Goal: Task Accomplishment & Management: Use online tool/utility

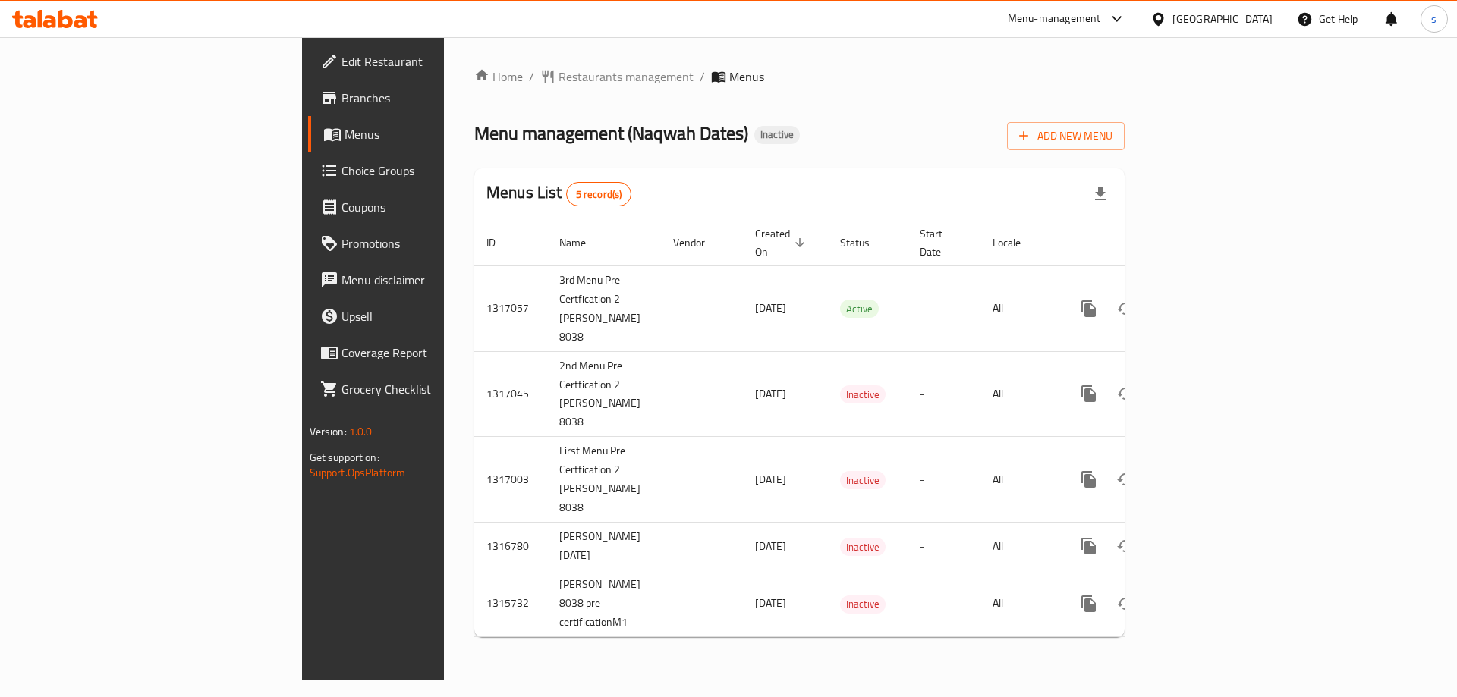
click at [341, 93] on span "Branches" at bounding box center [437, 98] width 192 height 18
click at [1112, 129] on span "Add New Menu" at bounding box center [1065, 136] width 93 height 19
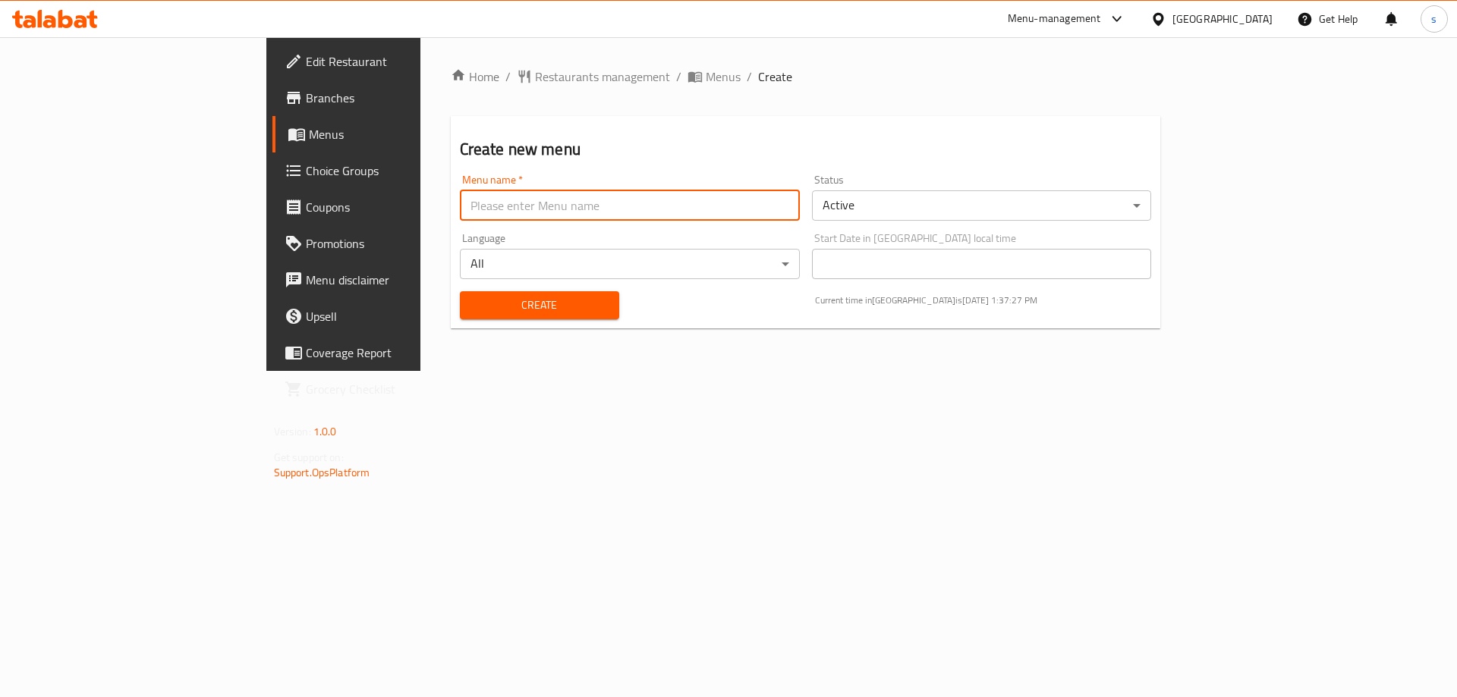
click at [613, 203] on input "text" at bounding box center [630, 205] width 340 height 30
click at [460, 205] on input "sara [DATE]" at bounding box center [630, 205] width 340 height 30
type input "[PERSON_NAME] [DATE]"
click at [503, 307] on span "Create" at bounding box center [539, 305] width 135 height 19
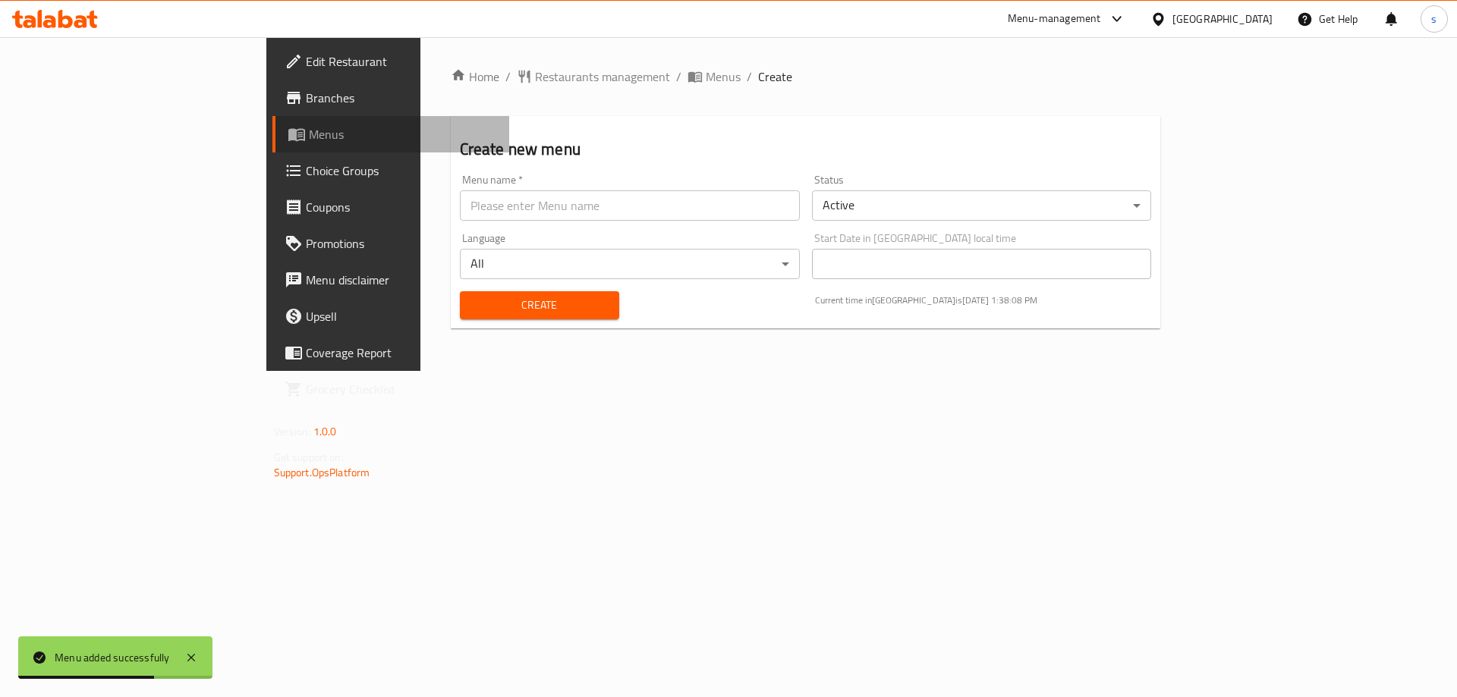
click at [309, 131] on span "Menus" at bounding box center [403, 134] width 189 height 18
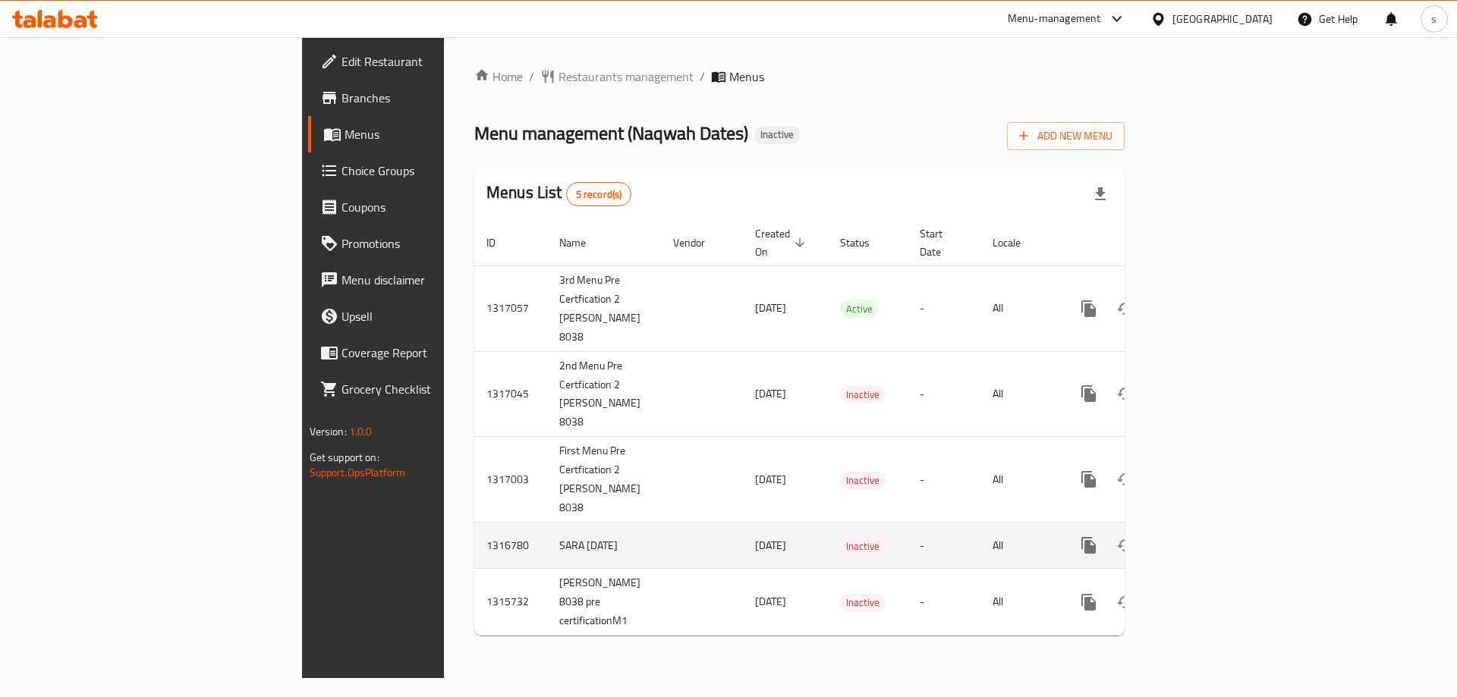
click at [1058, 533] on td "All" at bounding box center [1019, 546] width 78 height 46
click at [1207, 536] on icon "enhanced table" at bounding box center [1198, 545] width 18 height 18
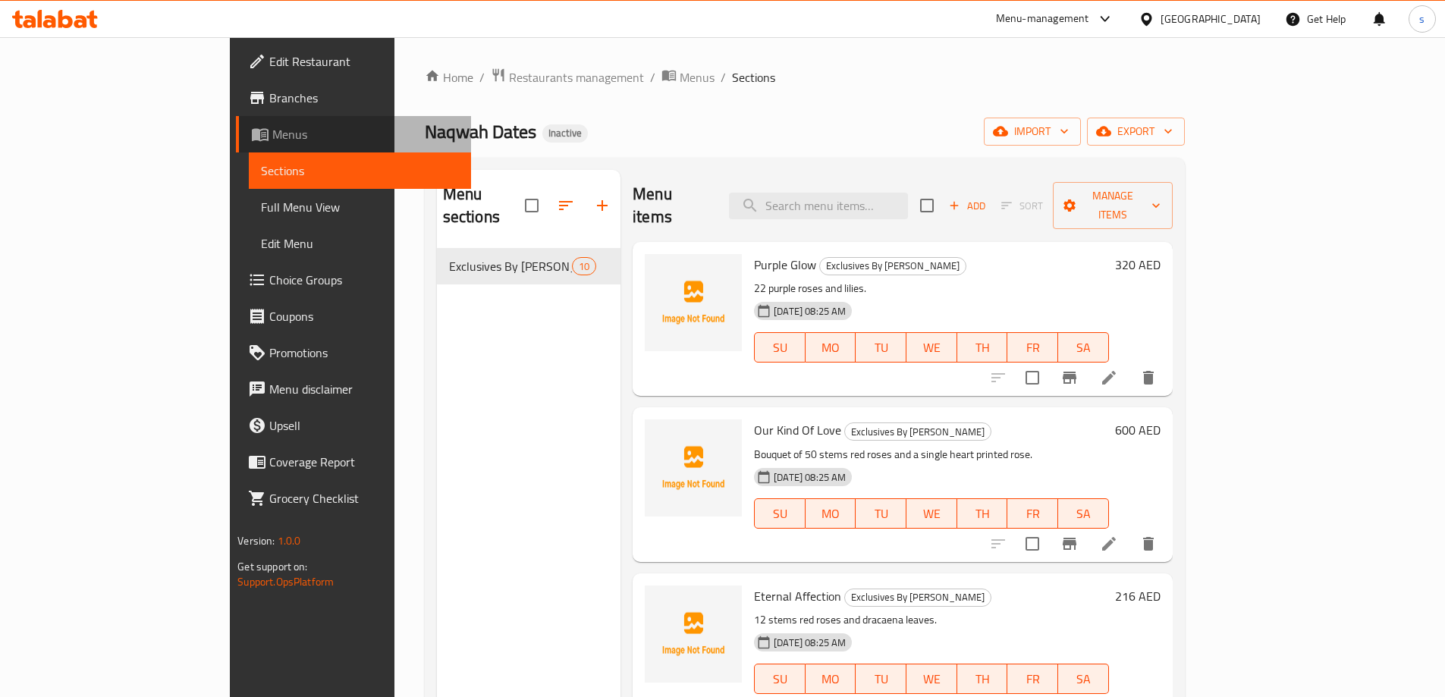
click at [272, 127] on span "Menus" at bounding box center [365, 134] width 187 height 18
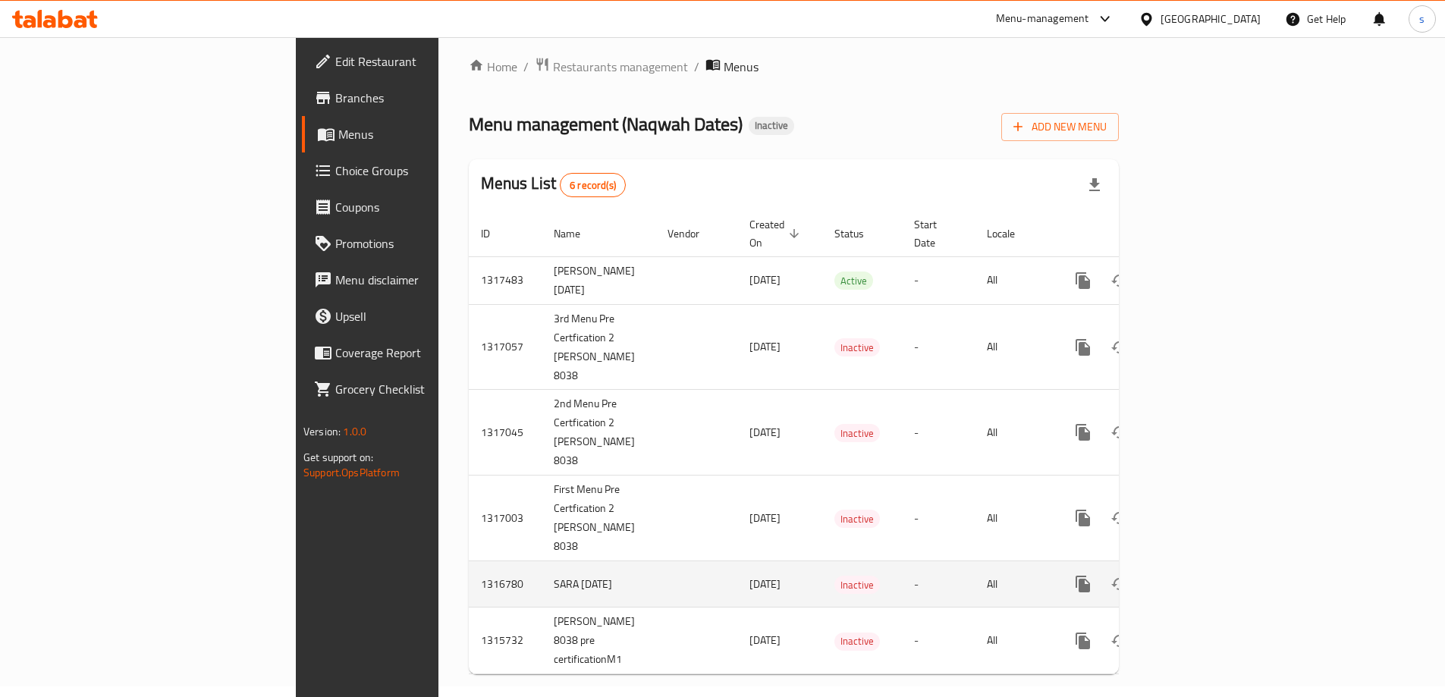
scroll to position [14, 0]
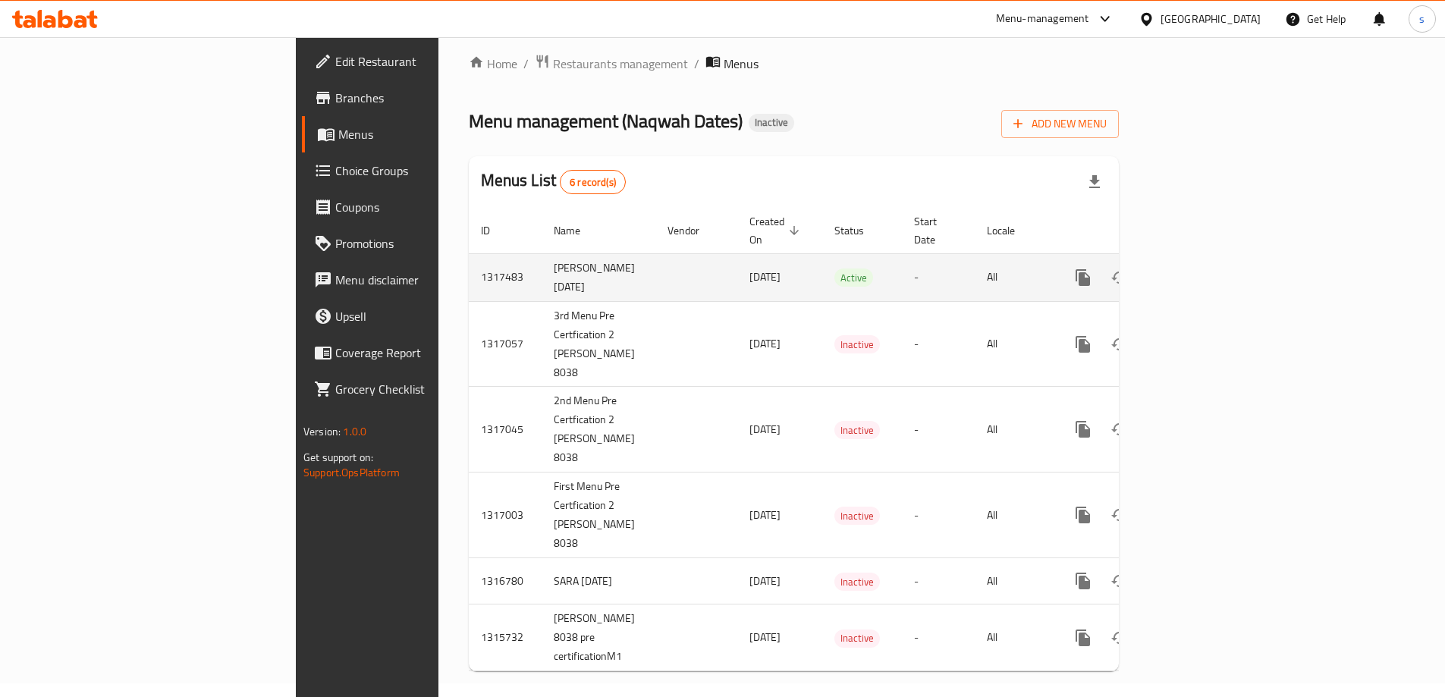
click at [542, 256] on td "[PERSON_NAME] [DATE]" at bounding box center [599, 277] width 114 height 48
click at [1202, 269] on icon "enhanced table" at bounding box center [1193, 278] width 18 height 18
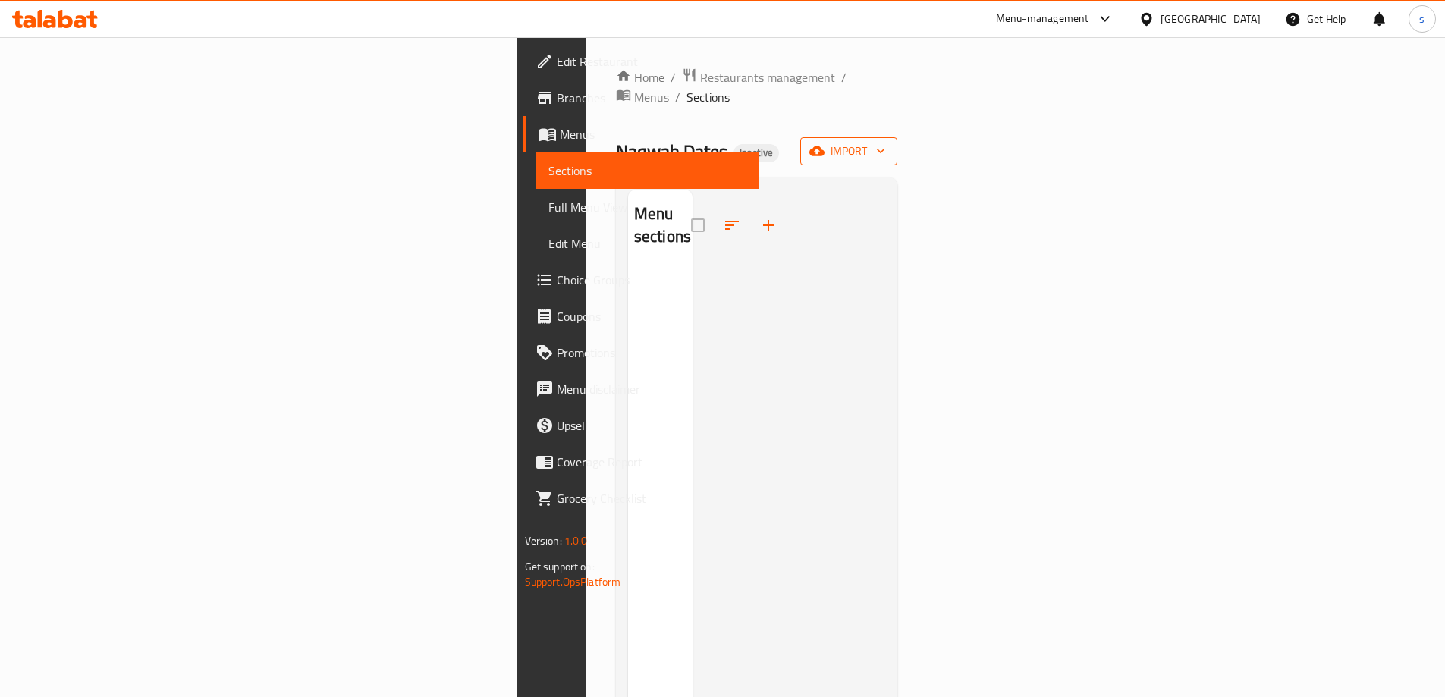
click at [888, 143] on icon "button" at bounding box center [880, 150] width 15 height 15
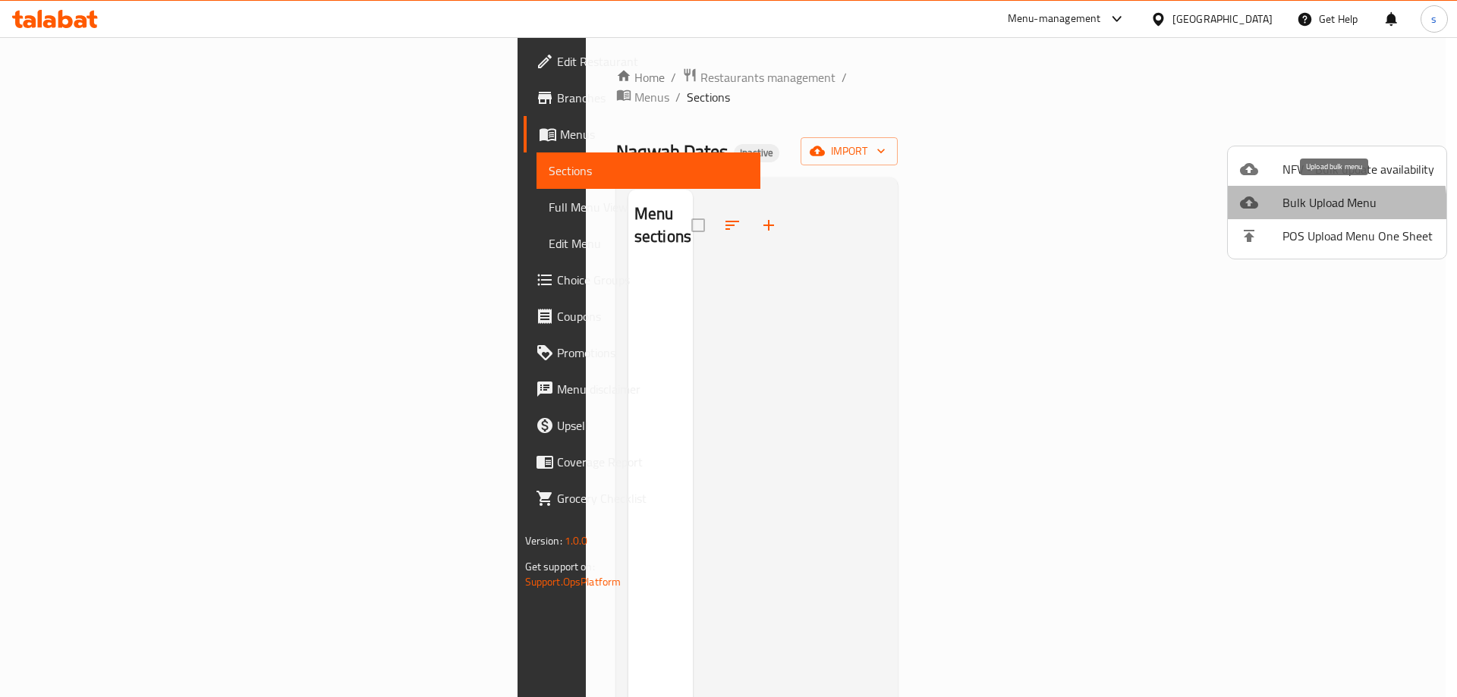
click at [1288, 210] on span "Bulk Upload Menu" at bounding box center [1358, 202] width 152 height 18
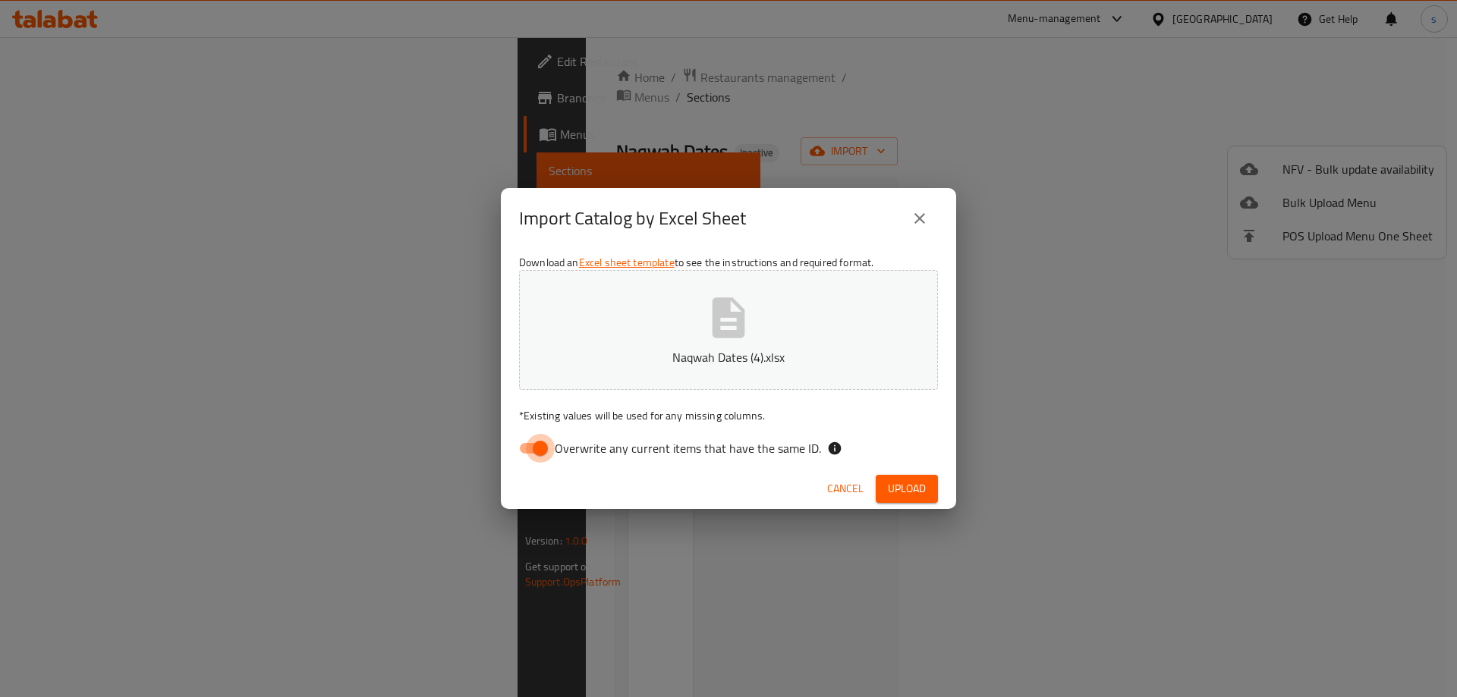
click at [540, 445] on input "Overwrite any current items that have the same ID." at bounding box center [540, 448] width 86 height 29
checkbox input "false"
click at [892, 488] on span "Upload" at bounding box center [907, 489] width 38 height 19
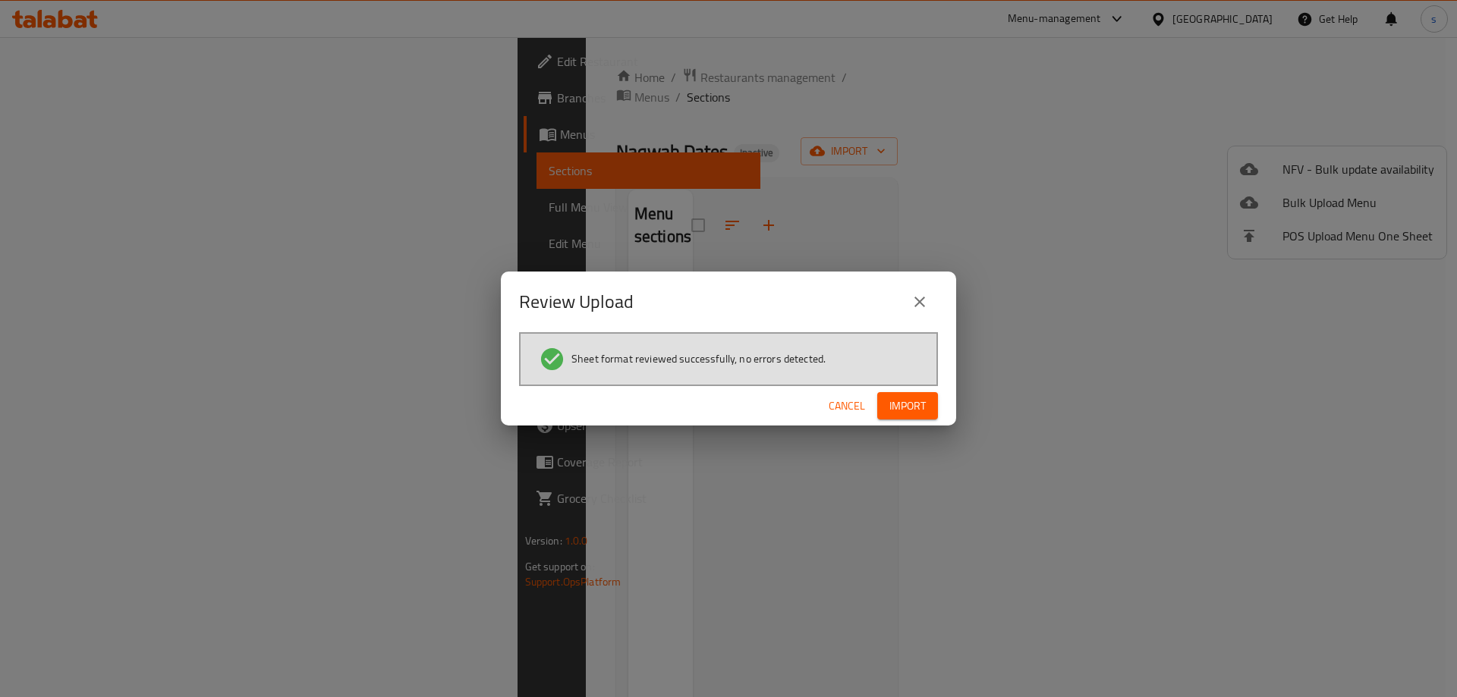
click at [912, 403] on span "Import" at bounding box center [907, 406] width 36 height 19
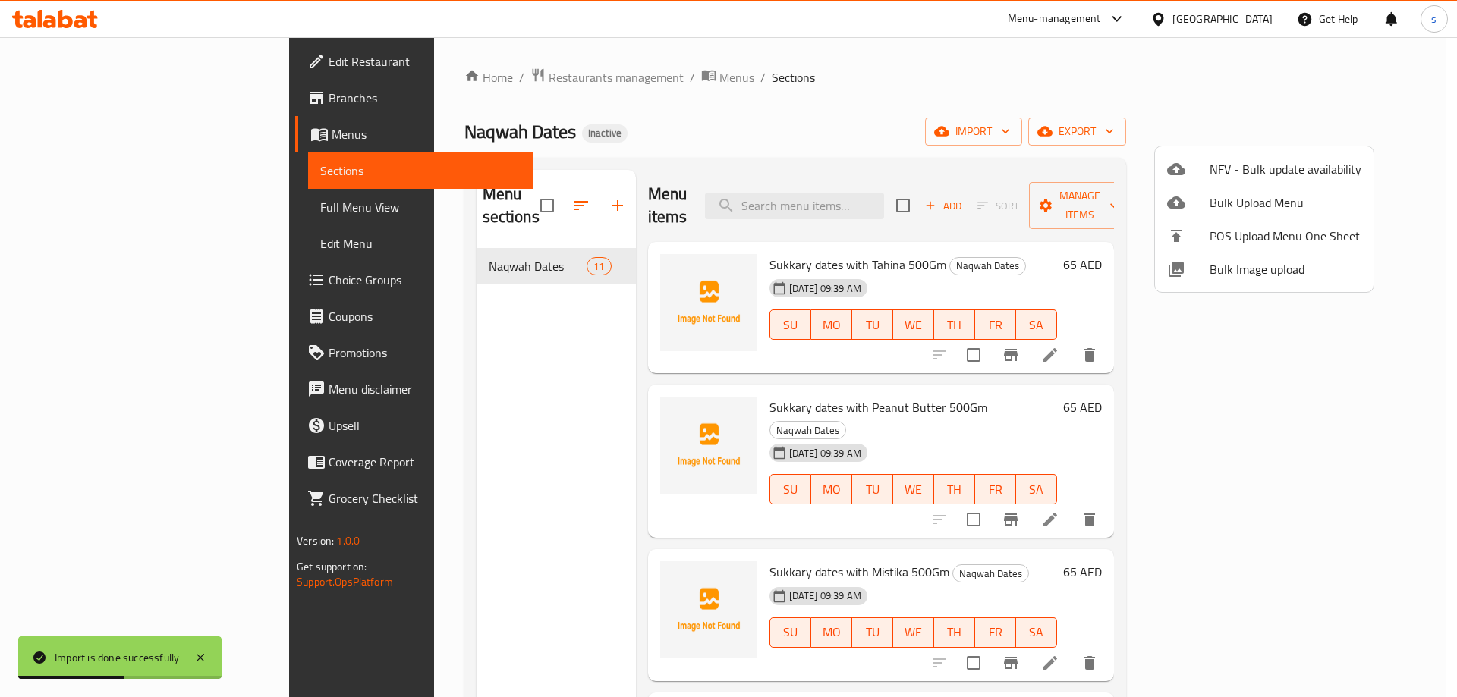
click at [1020, 112] on div at bounding box center [728, 348] width 1457 height 697
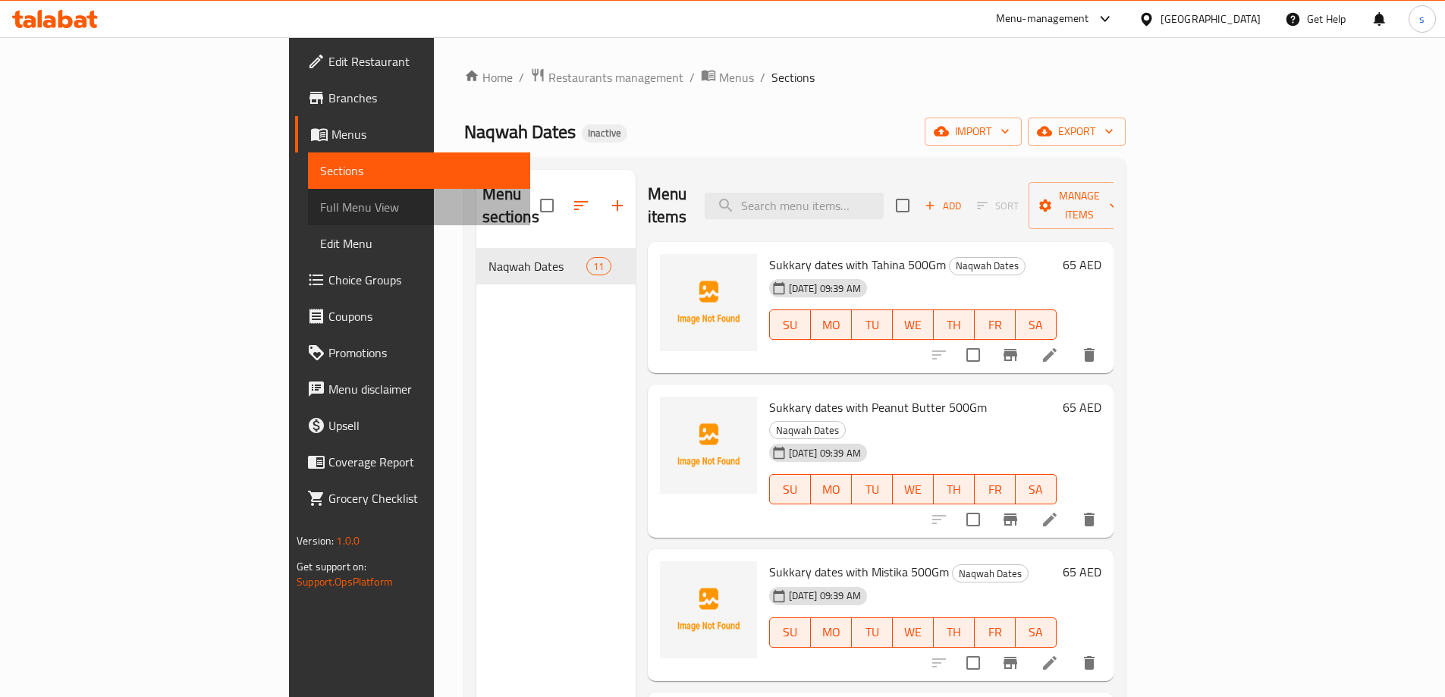
click at [320, 209] on span "Full Menu View" at bounding box center [419, 207] width 198 height 18
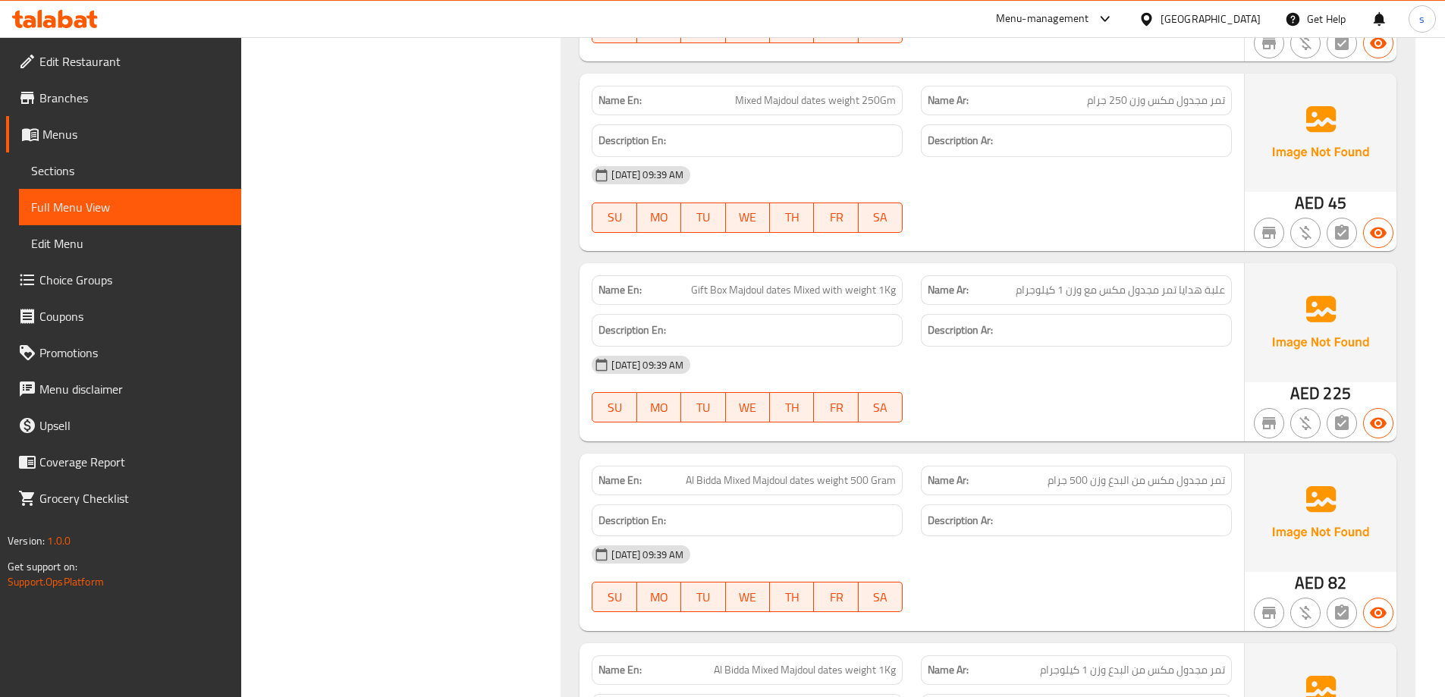
scroll to position [1442, 0]
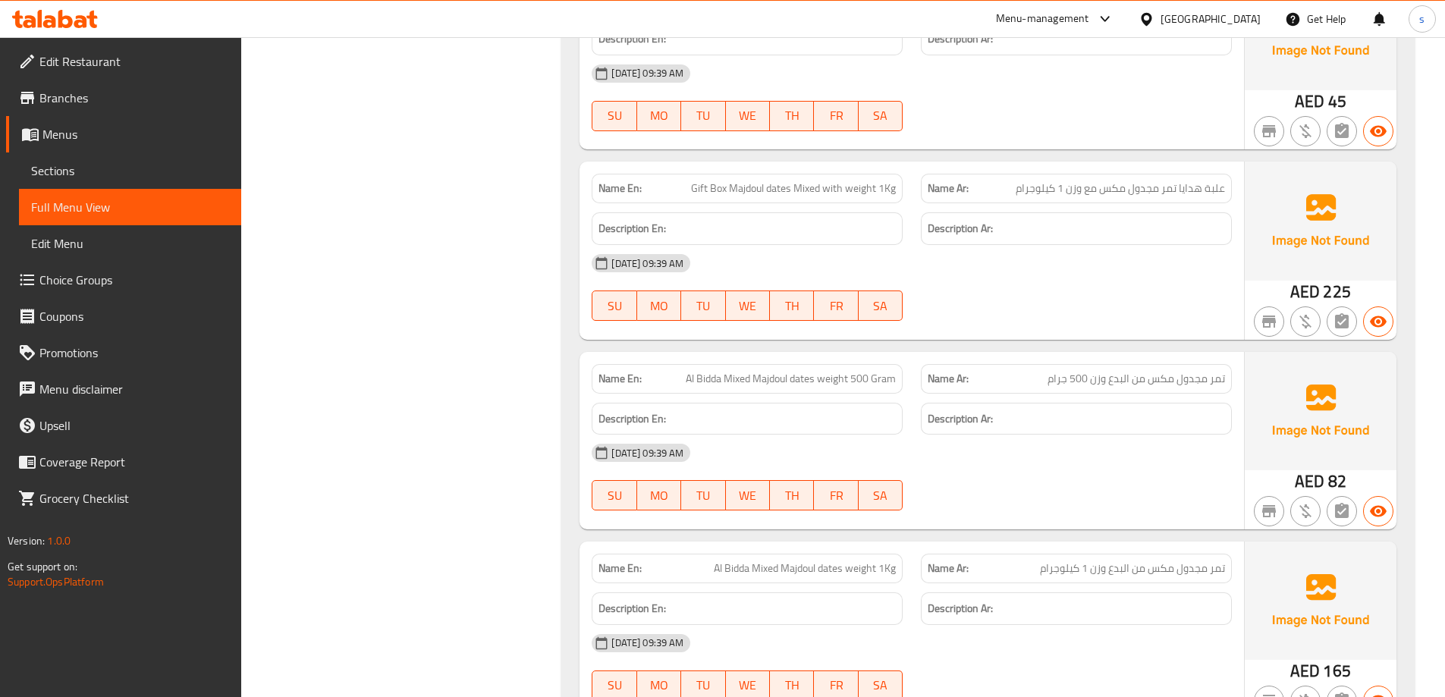
click at [834, 371] on span "Al Bidda Mixed Majdoul dates weight 500 Gram" at bounding box center [791, 379] width 210 height 16
click at [849, 371] on span "Al Bidda Mixed Majdoul dates weight 500 Gram" at bounding box center [791, 379] width 210 height 16
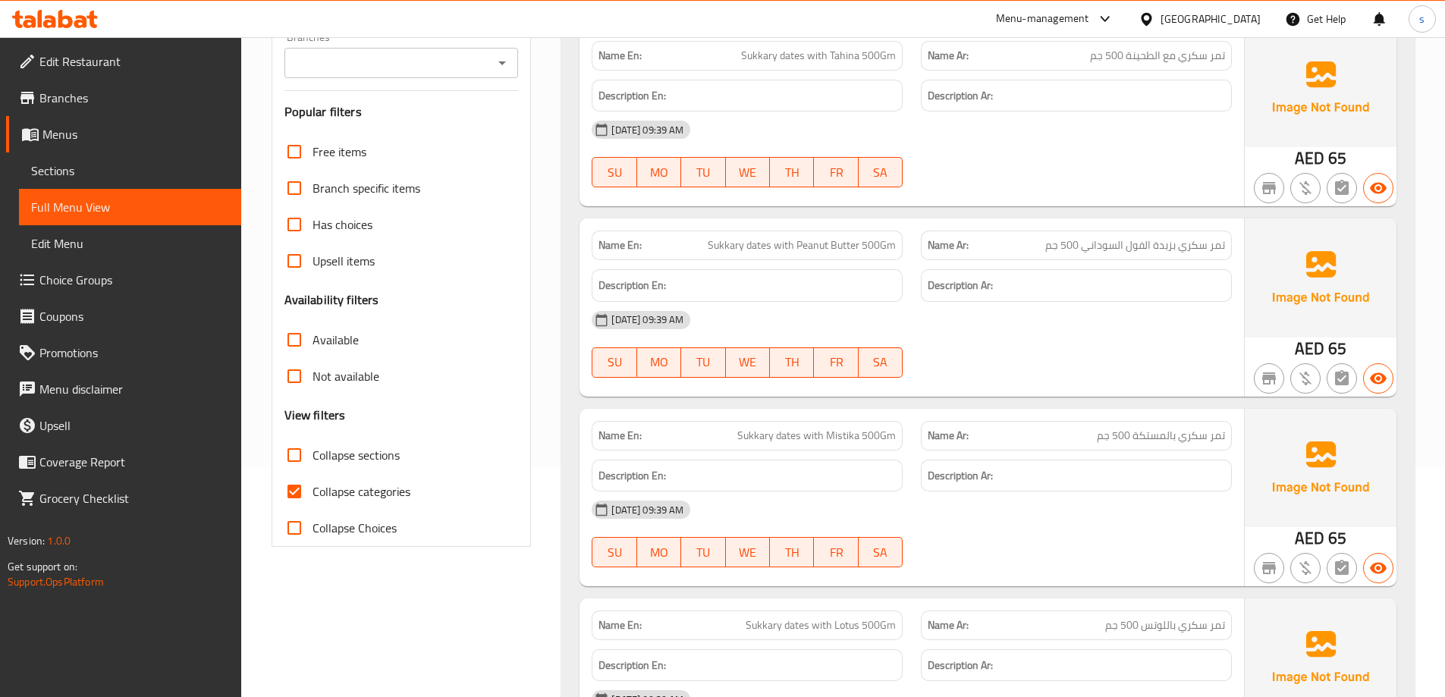
scroll to position [303, 0]
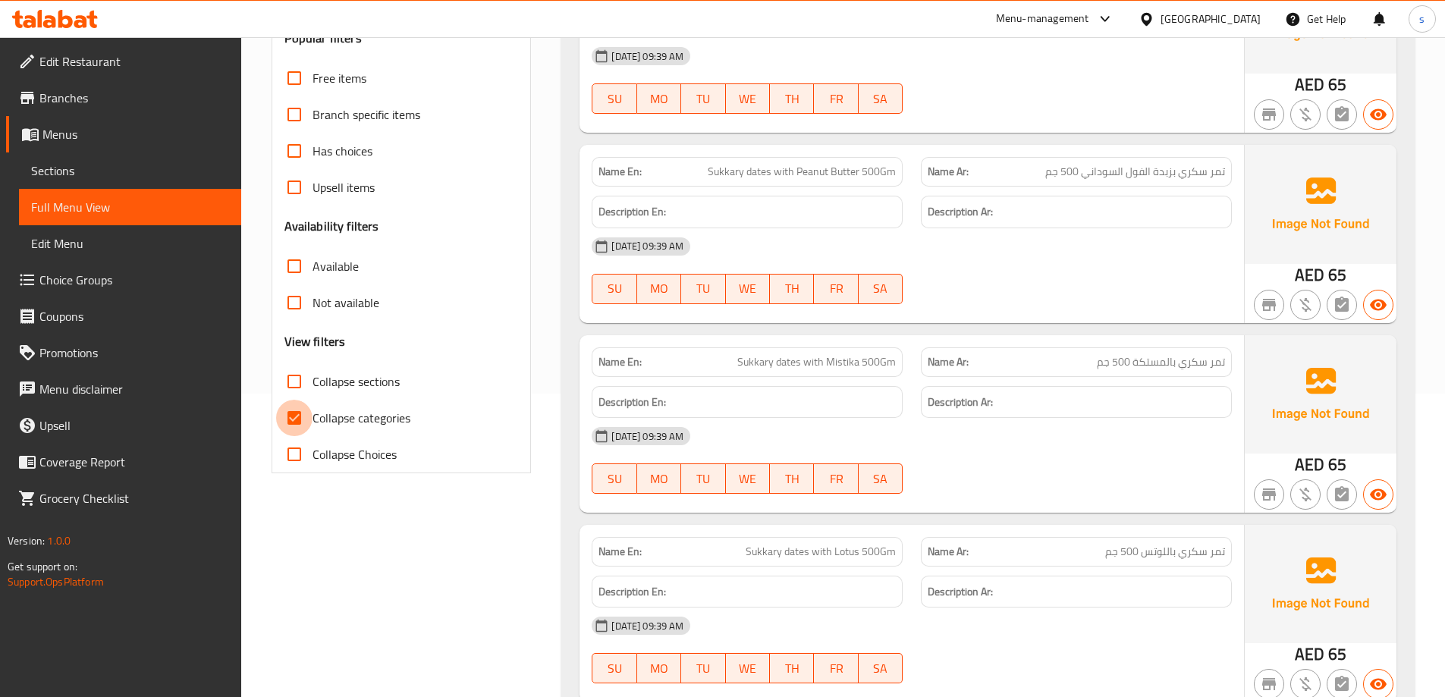
click at [291, 423] on input "Collapse categories" at bounding box center [294, 418] width 36 height 36
checkbox input "false"
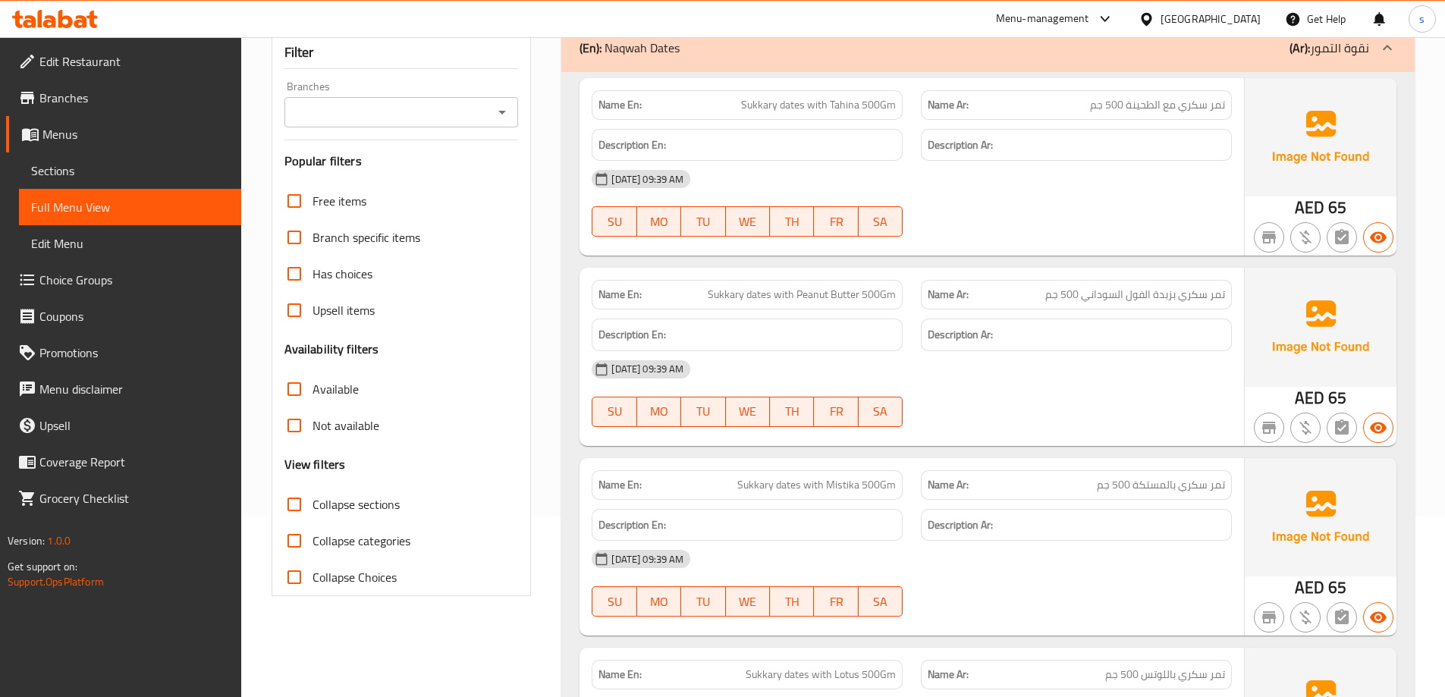
scroll to position [30, 0]
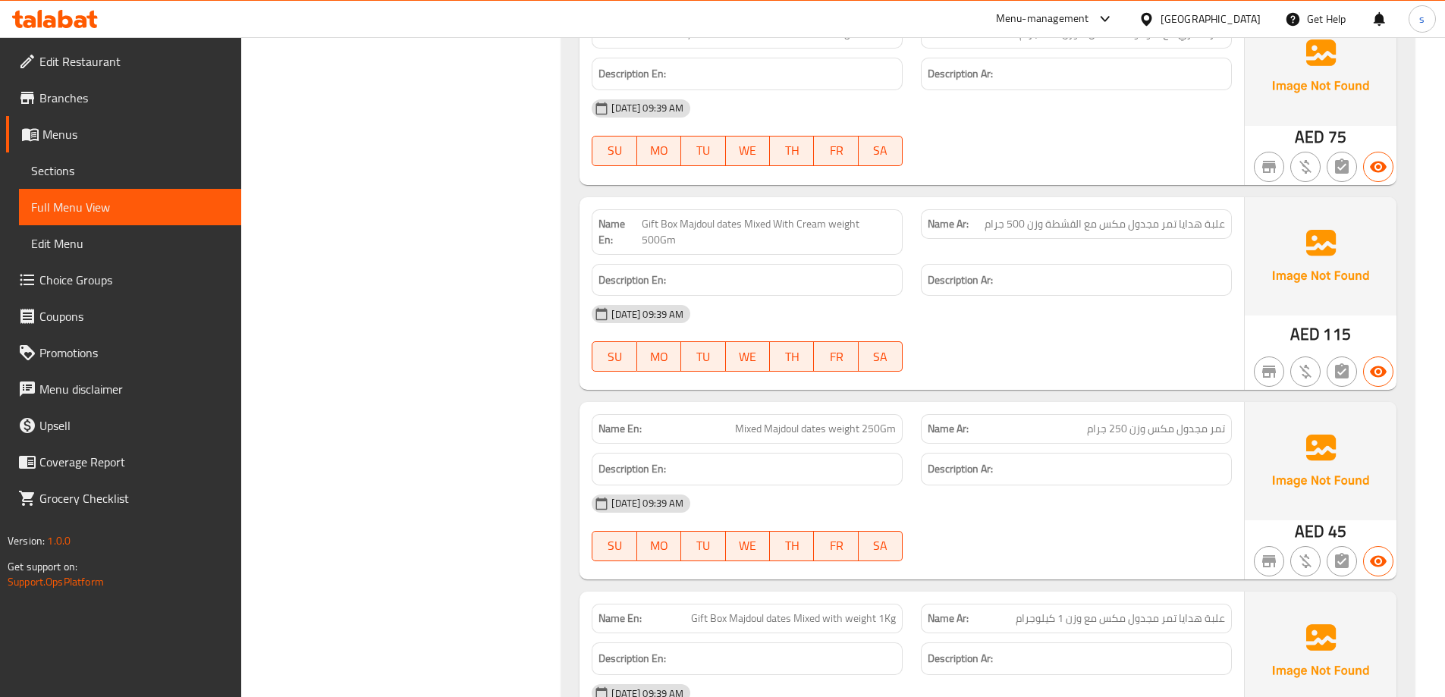
scroll to position [1017, 0]
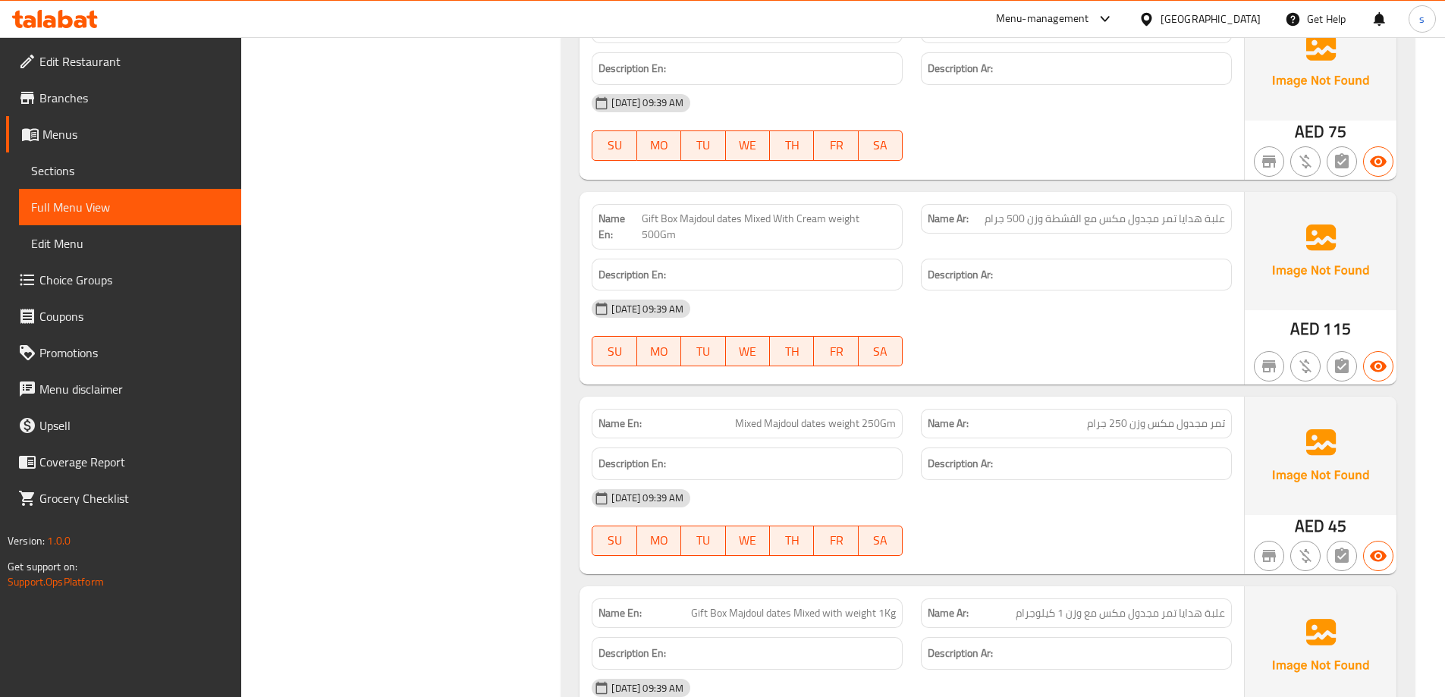
click at [819, 226] on span "Gift Box Majdoul dates Mixed With Cream weight 500Gm" at bounding box center [769, 227] width 254 height 32
click at [826, 225] on span "Gift Box Majdoul dates Mixed With Cream weight 500Gm" at bounding box center [769, 227] width 254 height 32
click at [841, 225] on span "Gift Box Majdoul dates Mixed With Cream weight 500Gm" at bounding box center [769, 227] width 254 height 32
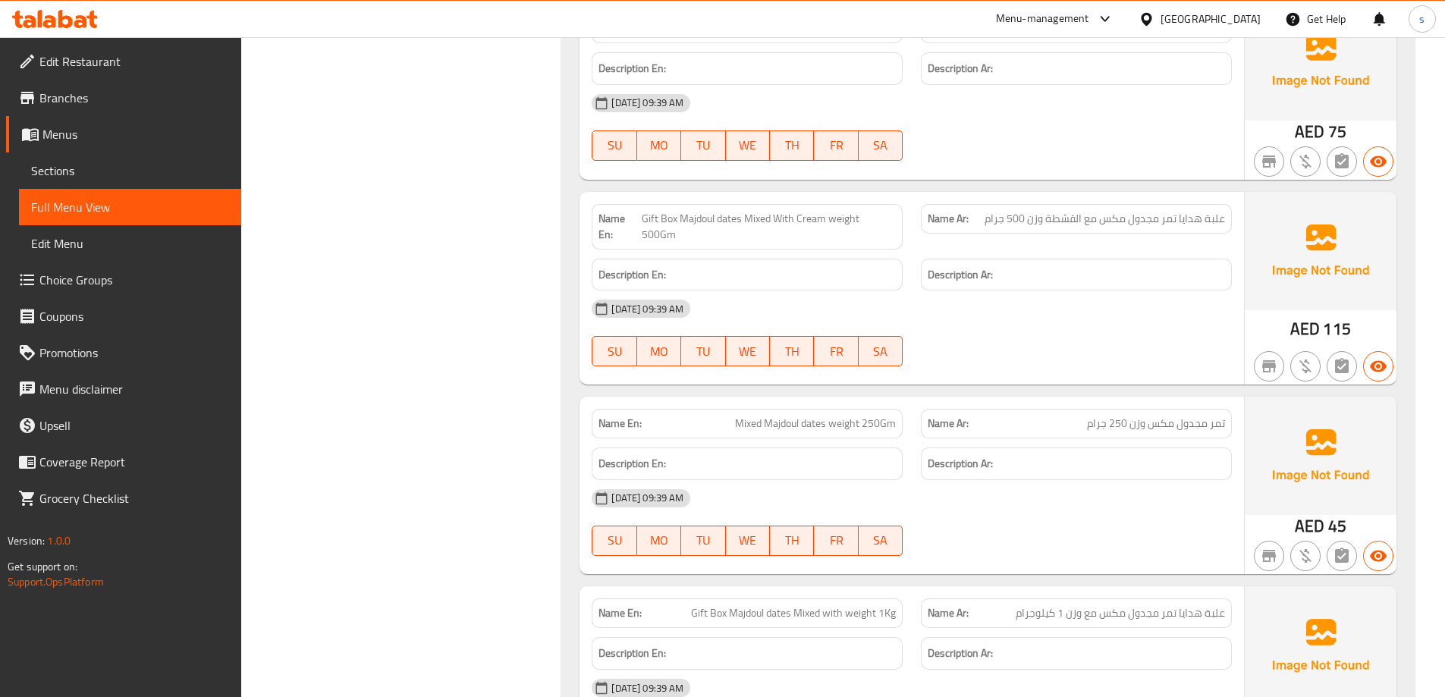
click at [837, 259] on div "Description En:" at bounding box center [747, 275] width 311 height 33
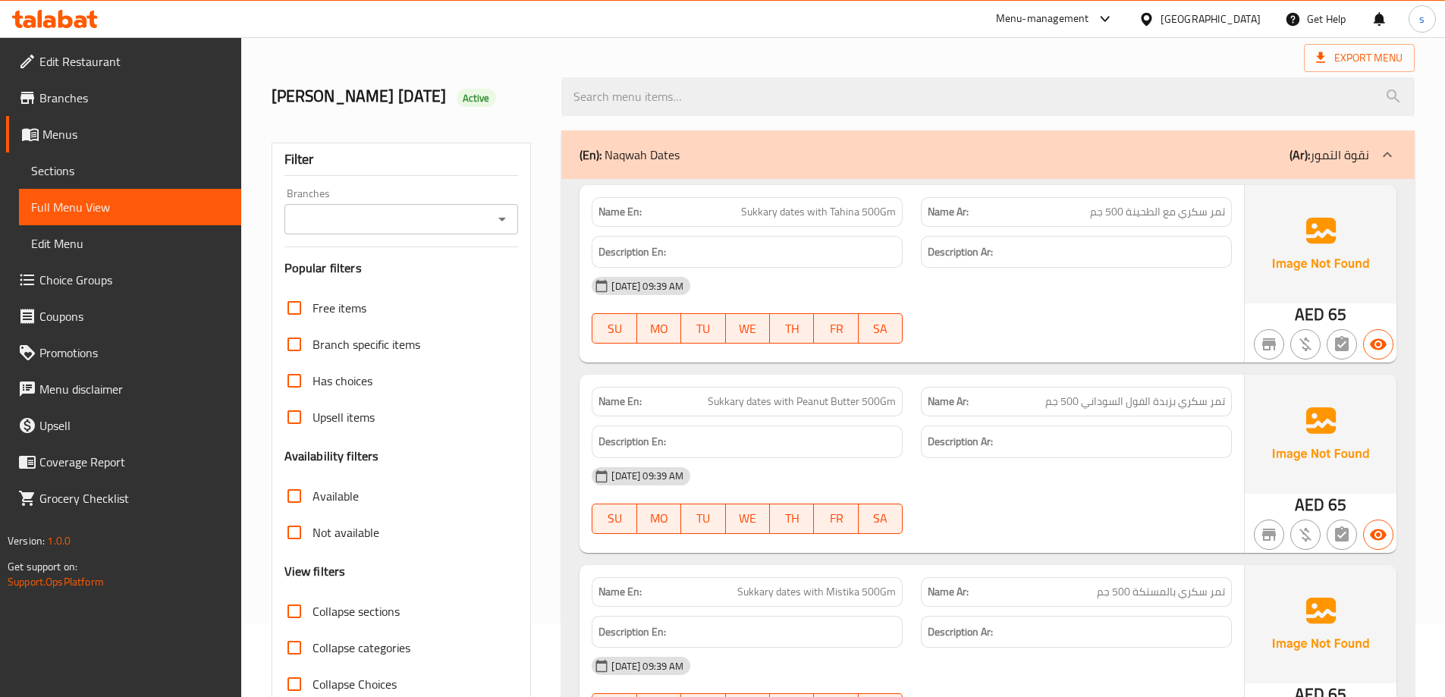
scroll to position [0, 0]
